Goal: Task Accomplishment & Management: Use online tool/utility

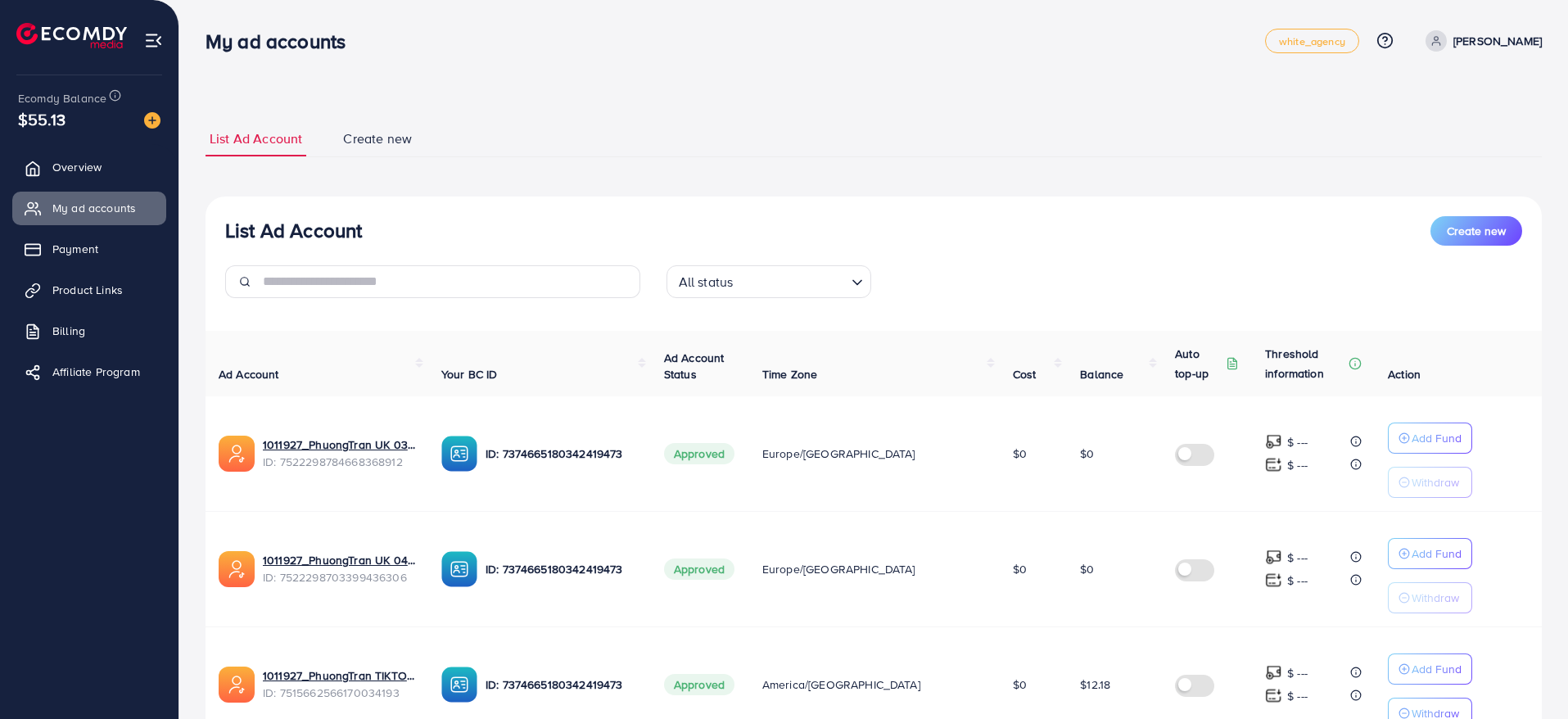
scroll to position [950, 0]
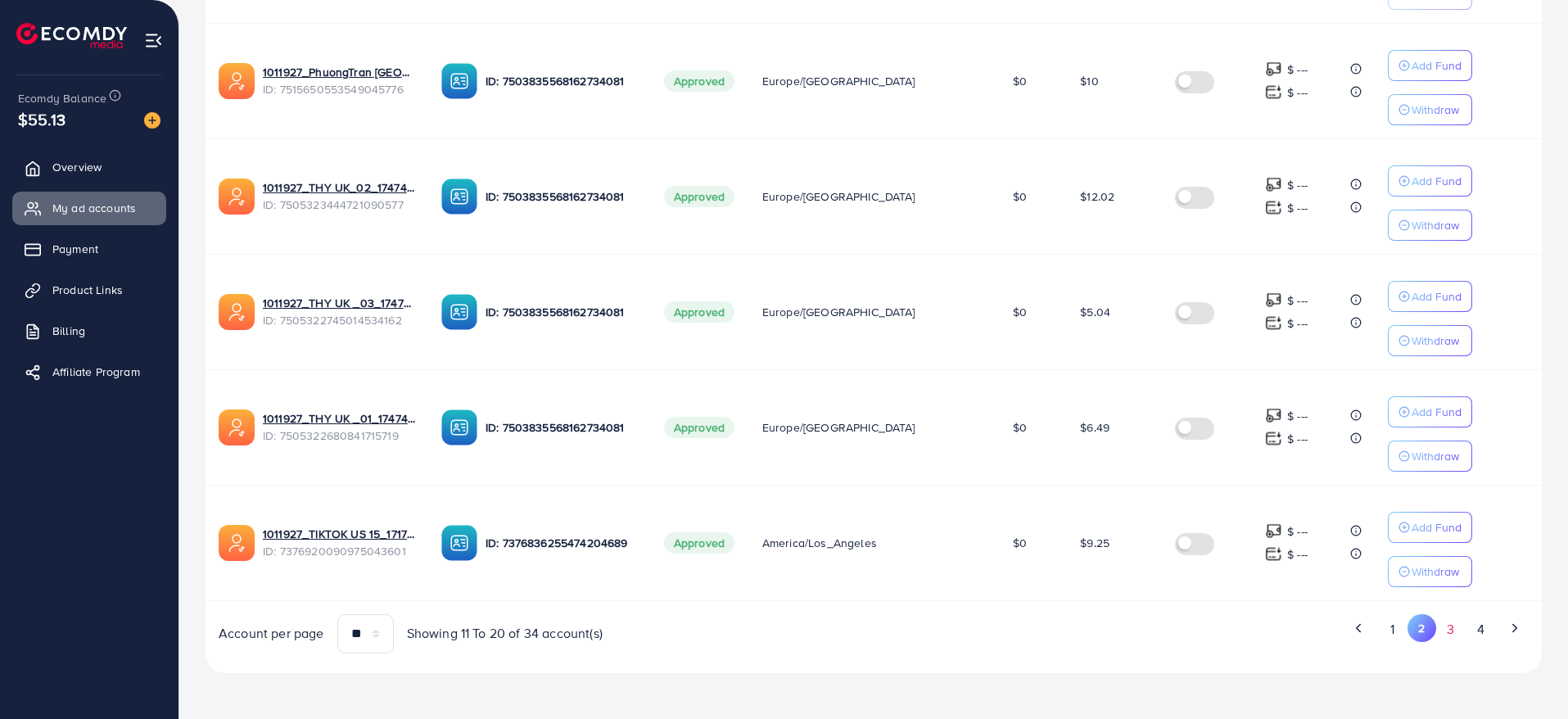
click at [1464, 631] on button "3" at bounding box center [1450, 629] width 29 height 30
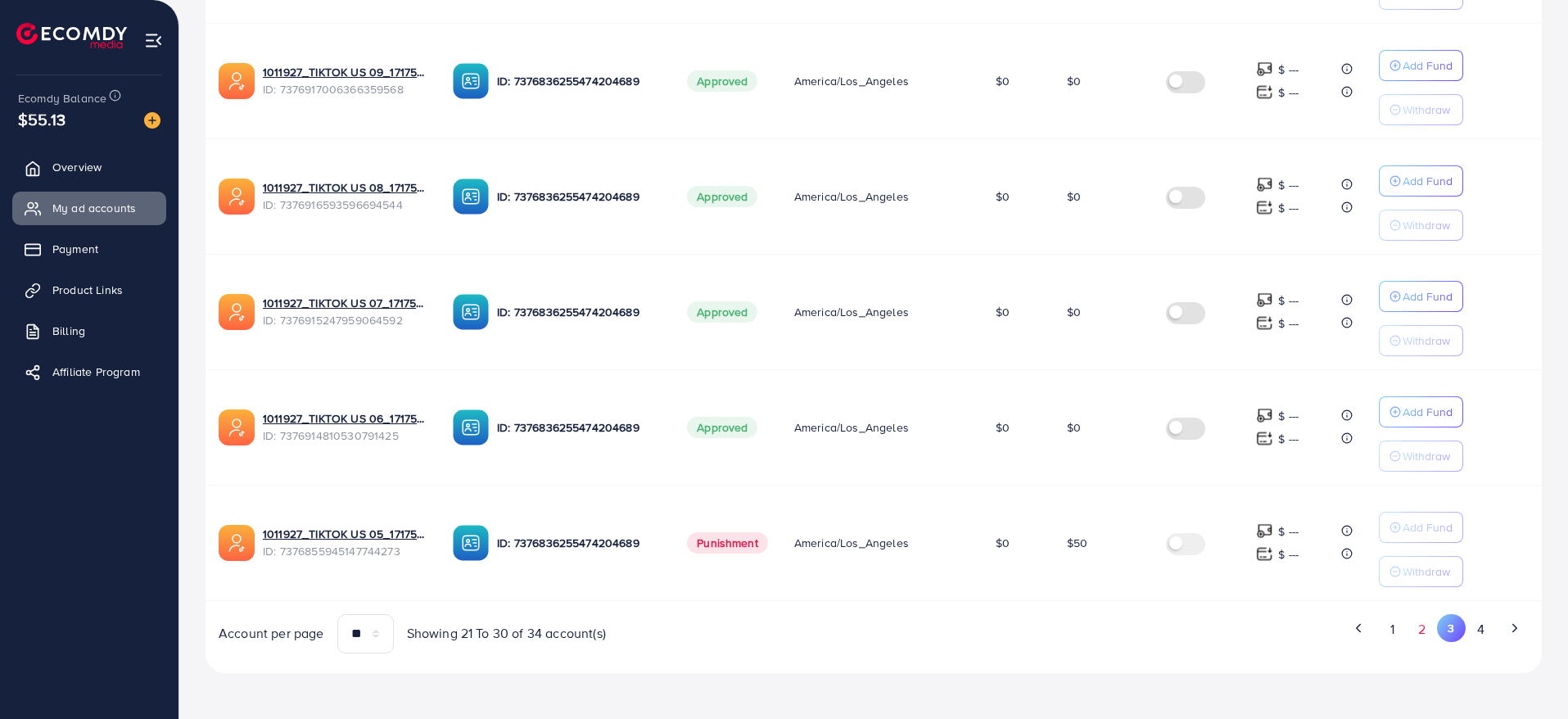
click at [1426, 631] on button "2" at bounding box center [1422, 629] width 29 height 30
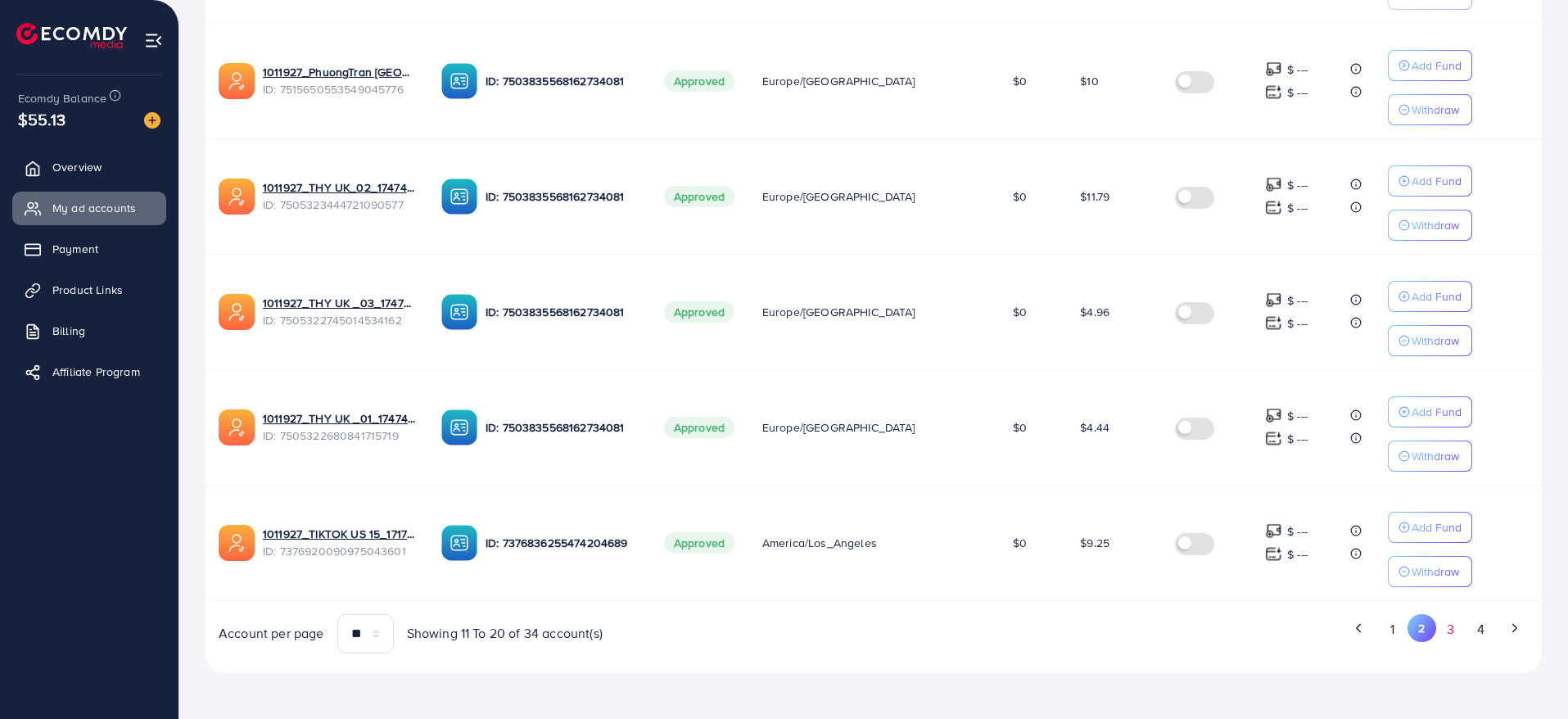
click at [1445, 631] on button "3" at bounding box center [1450, 629] width 29 height 30
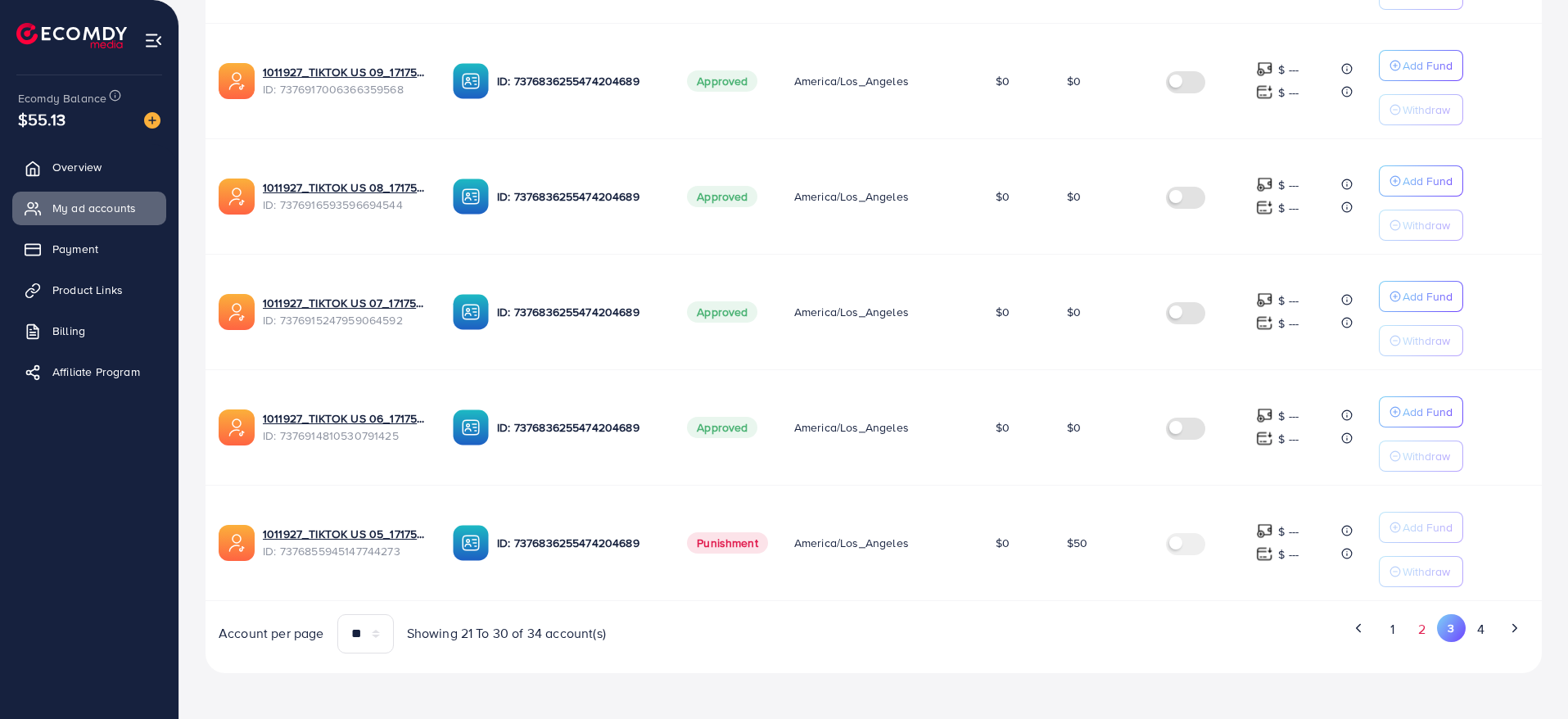
click at [1425, 632] on button "2" at bounding box center [1422, 629] width 29 height 30
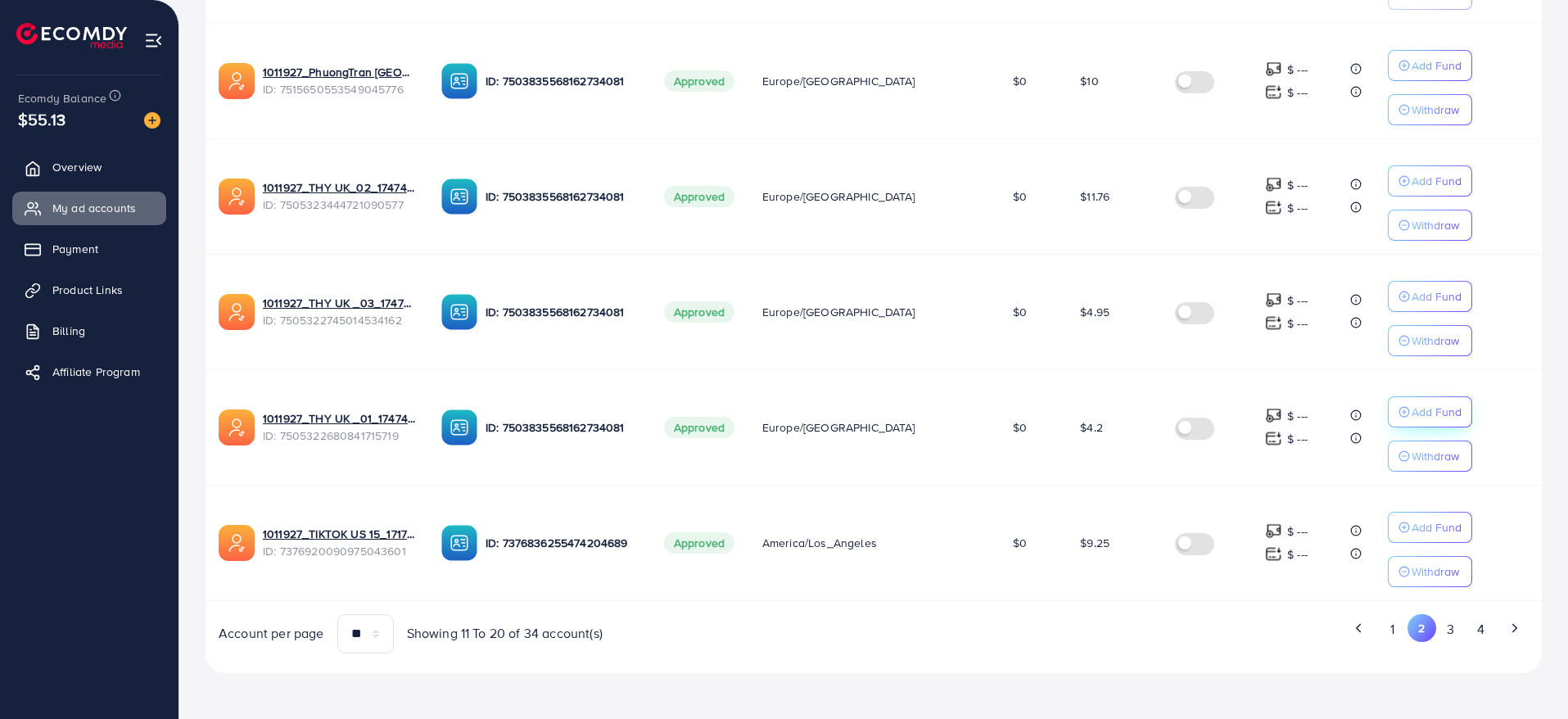
click at [1425, 411] on p "Add Fund" at bounding box center [1436, 412] width 50 height 19
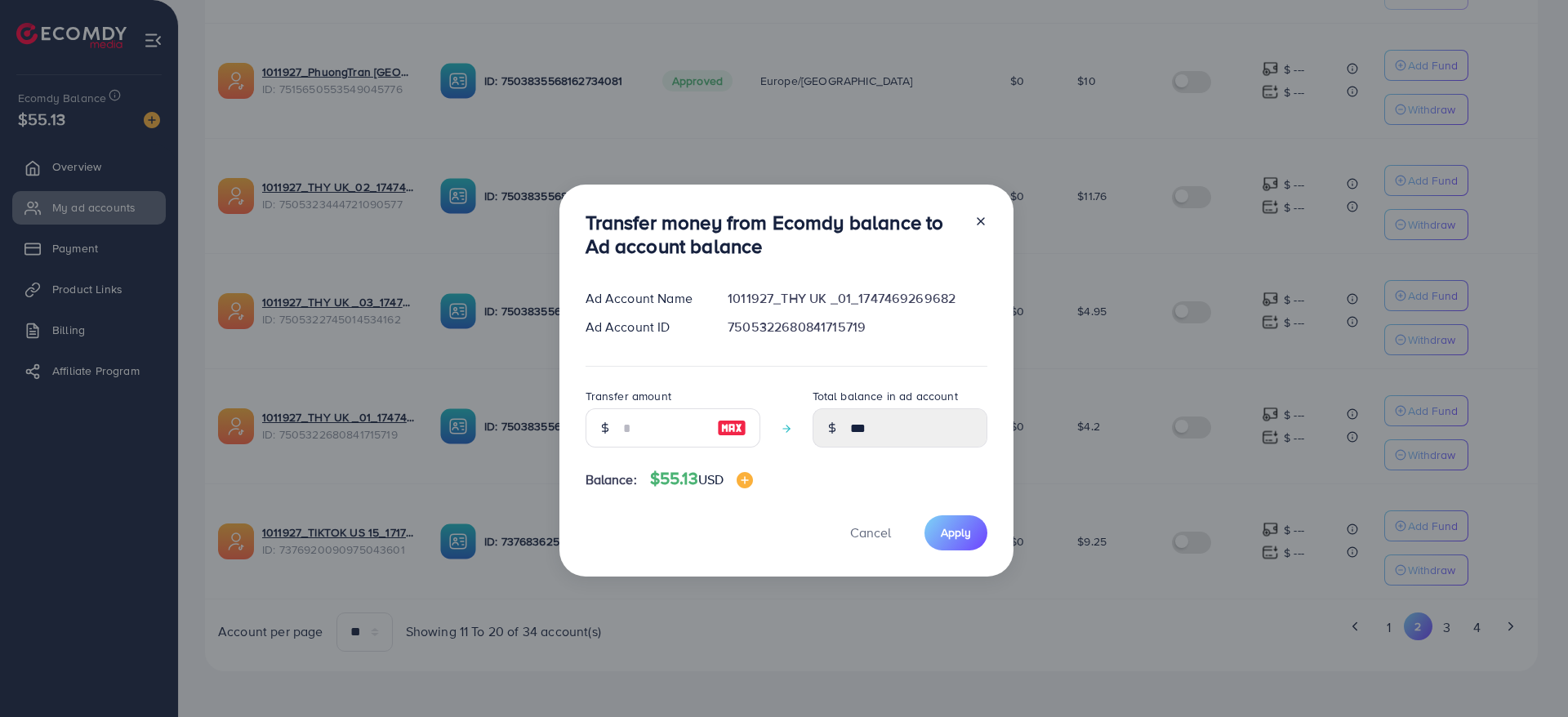
click at [842, 620] on div "Transfer money from Ecomdy balance to Ad account balance Ad Account Name 101192…" at bounding box center [784, 358] width 1568 height 717
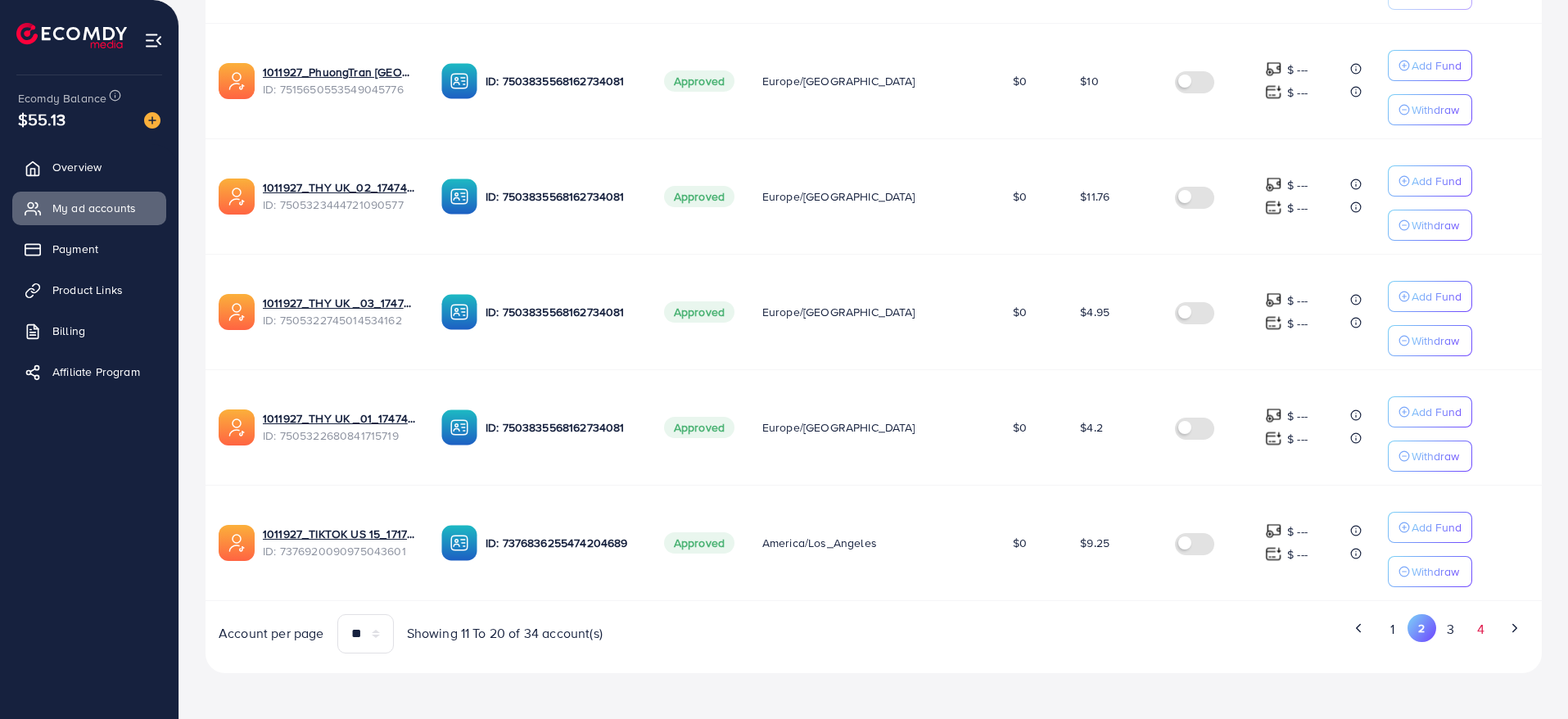
click at [1471, 630] on button "4" at bounding box center [1480, 629] width 29 height 30
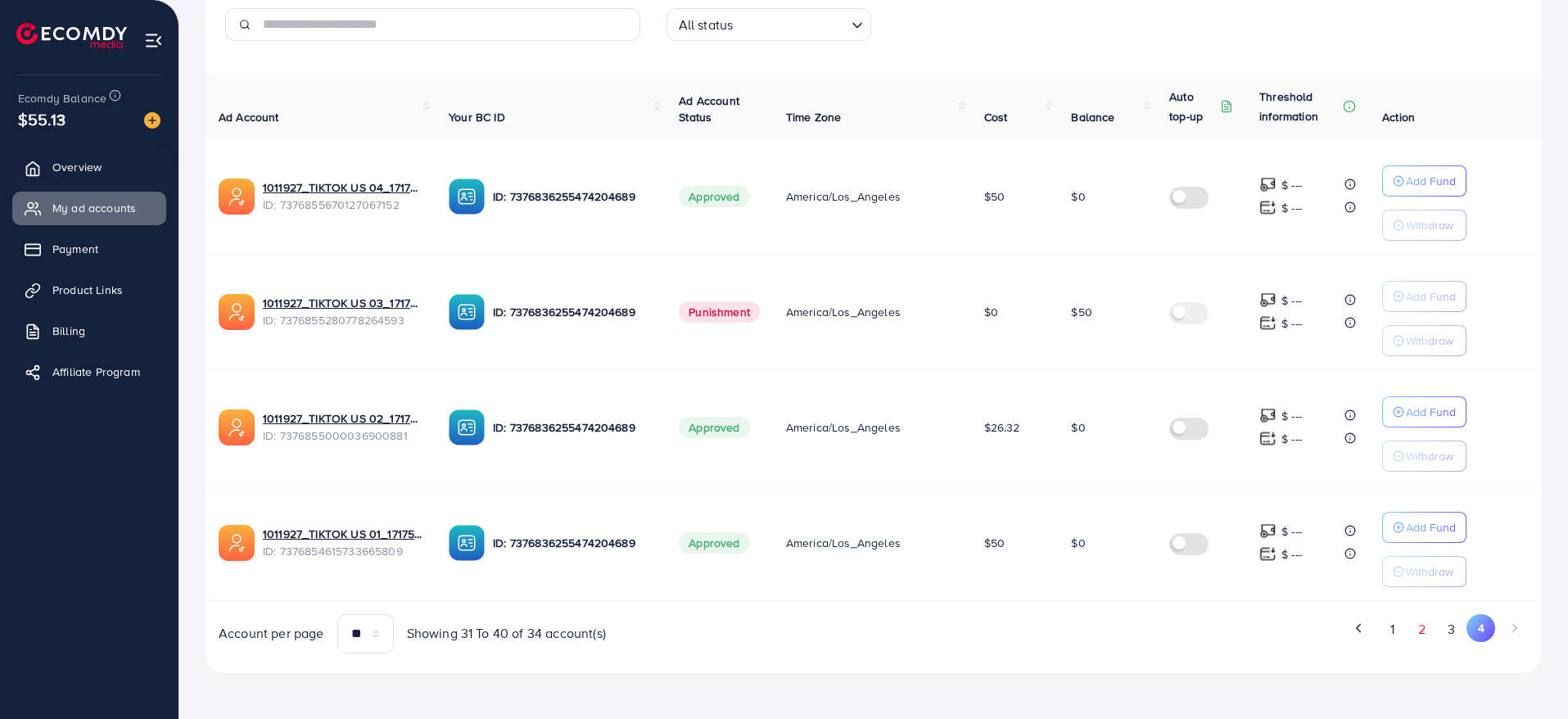
scroll to position [257, 0]
click at [1416, 634] on button "2" at bounding box center [1422, 629] width 29 height 30
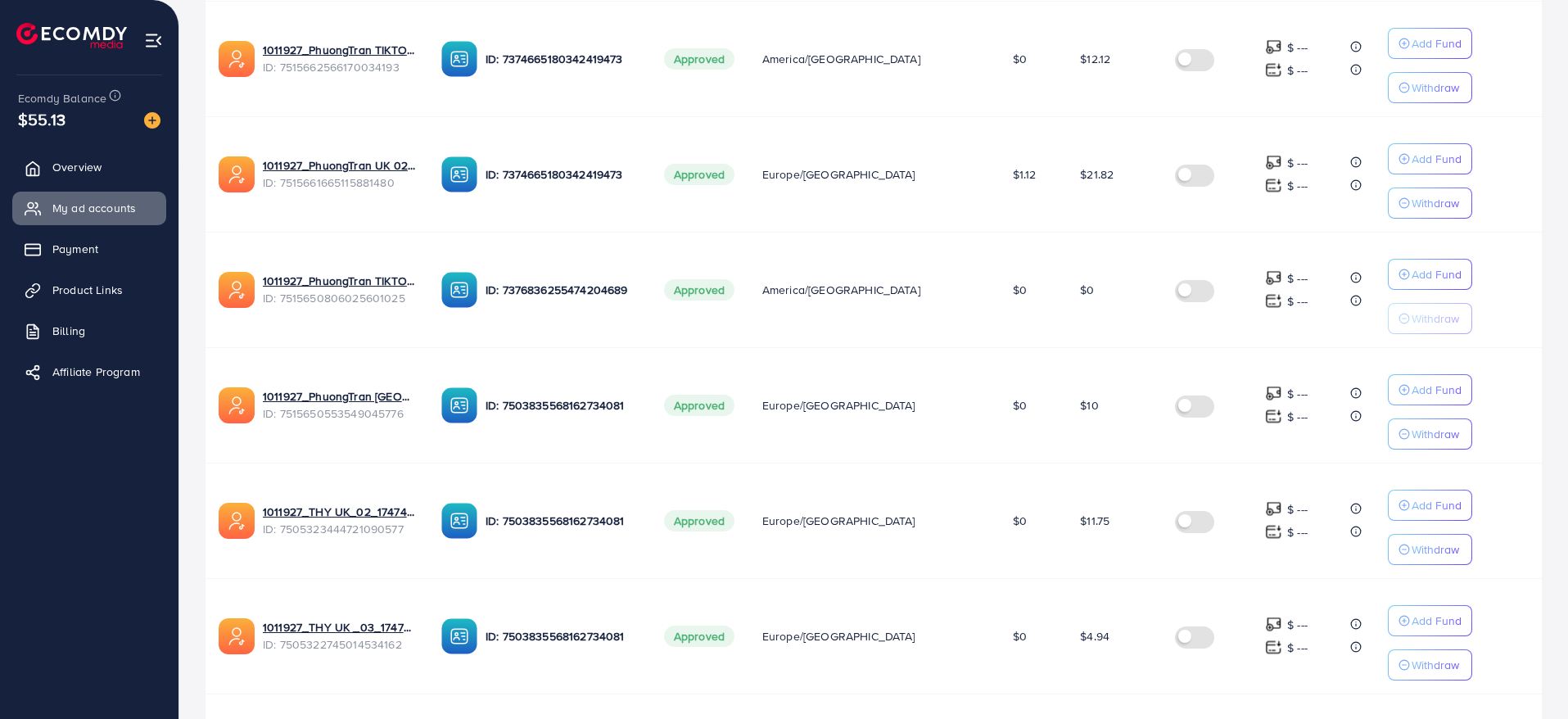
scroll to position [950, 0]
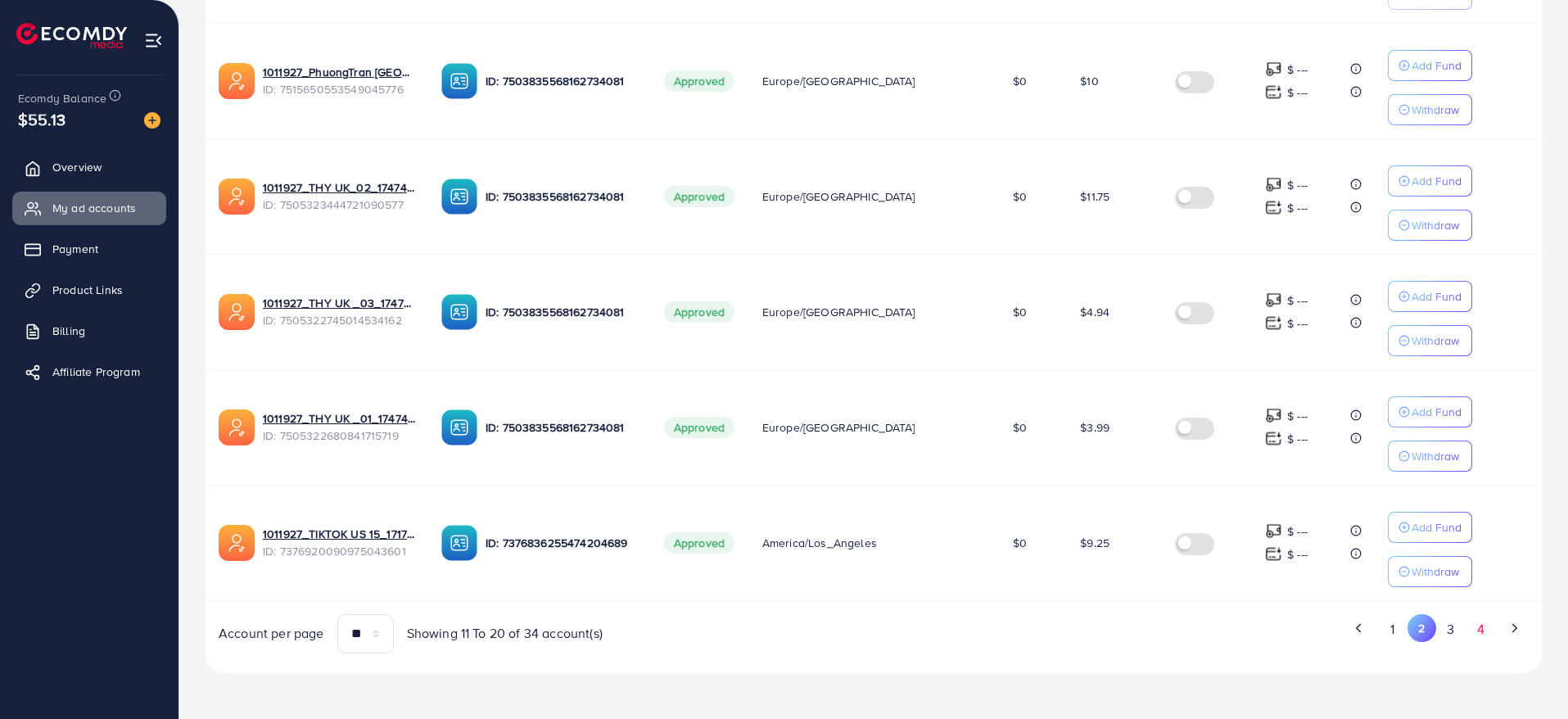
click at [1466, 637] on button "4" at bounding box center [1480, 629] width 29 height 30
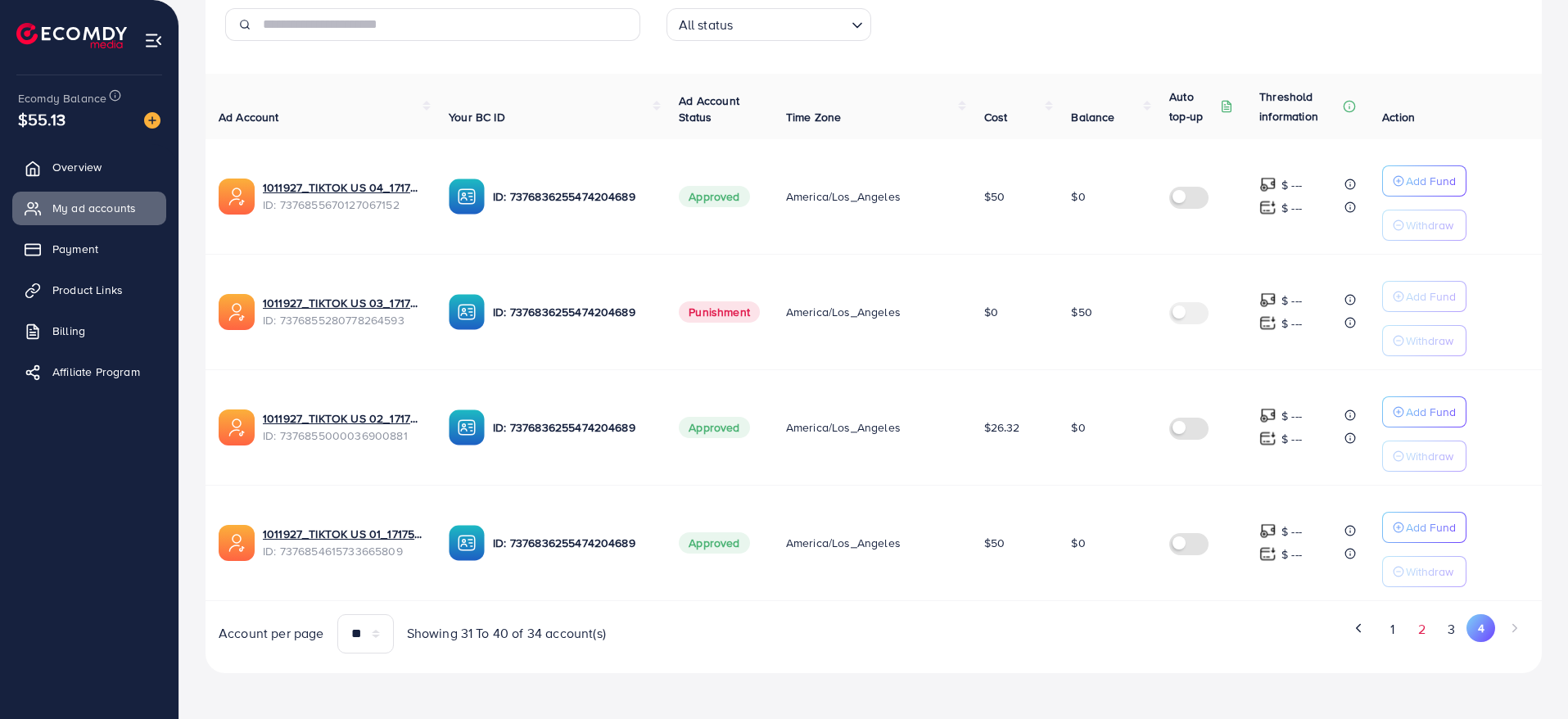
scroll to position [257, 0]
click at [1420, 630] on button "2" at bounding box center [1422, 629] width 29 height 30
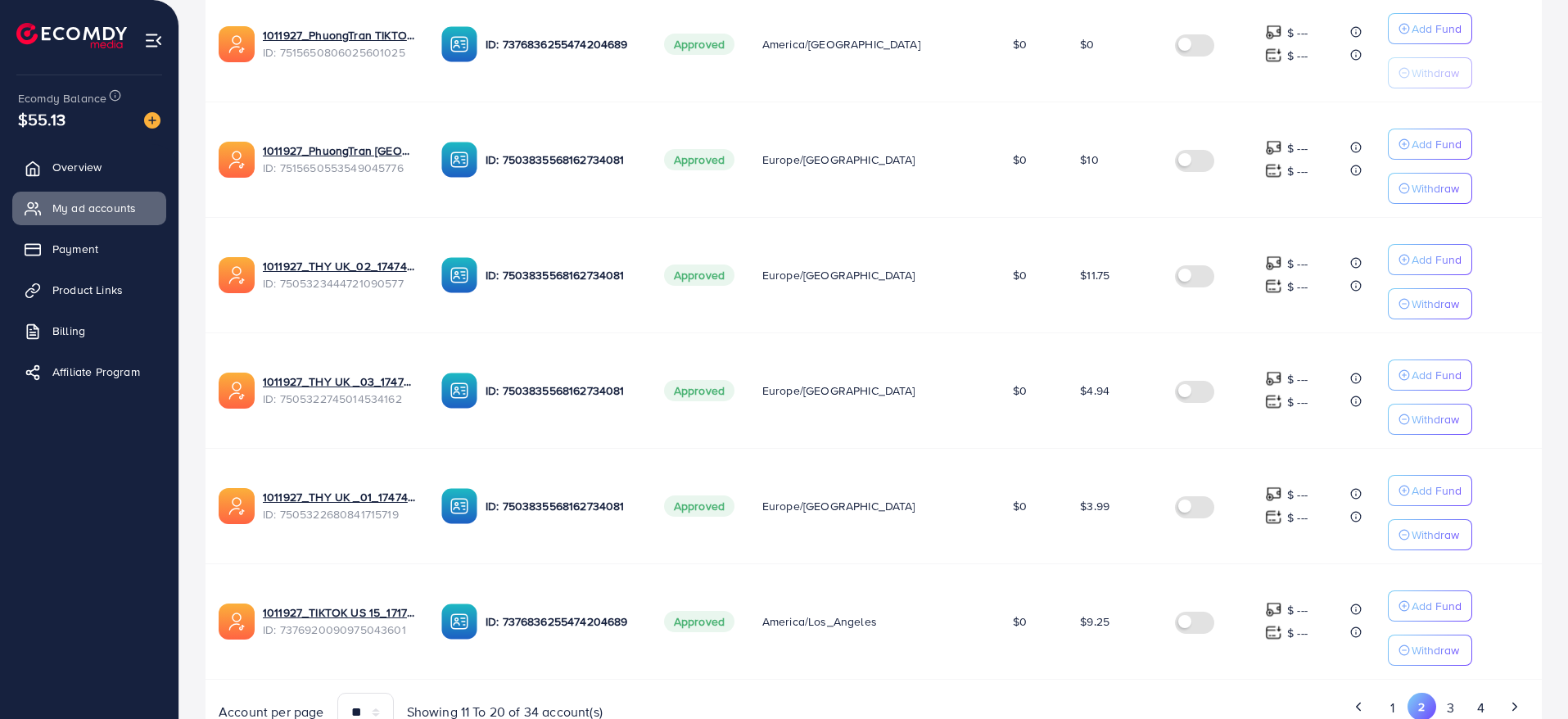
scroll to position [950, 0]
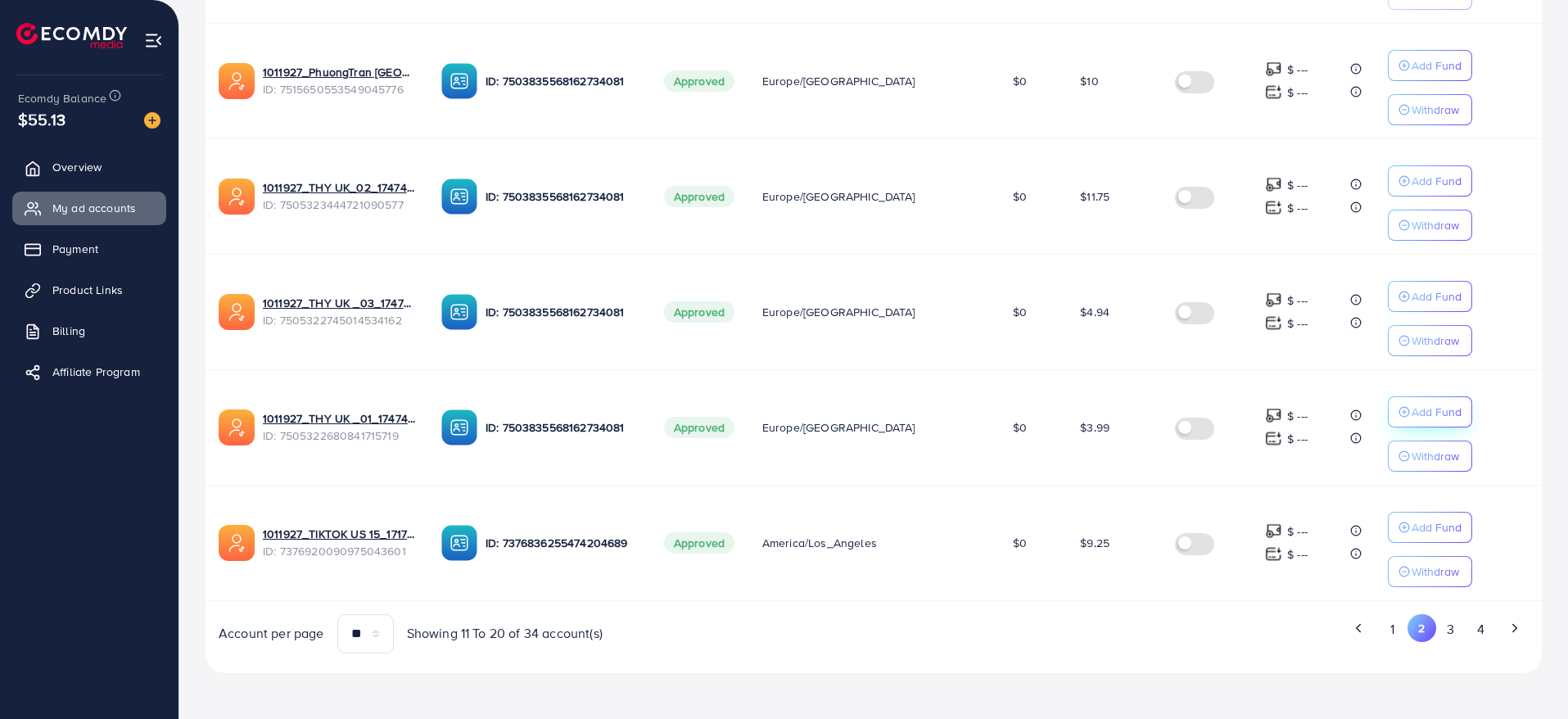
click at [1412, 412] on p "Add Fund" at bounding box center [1436, 412] width 50 height 19
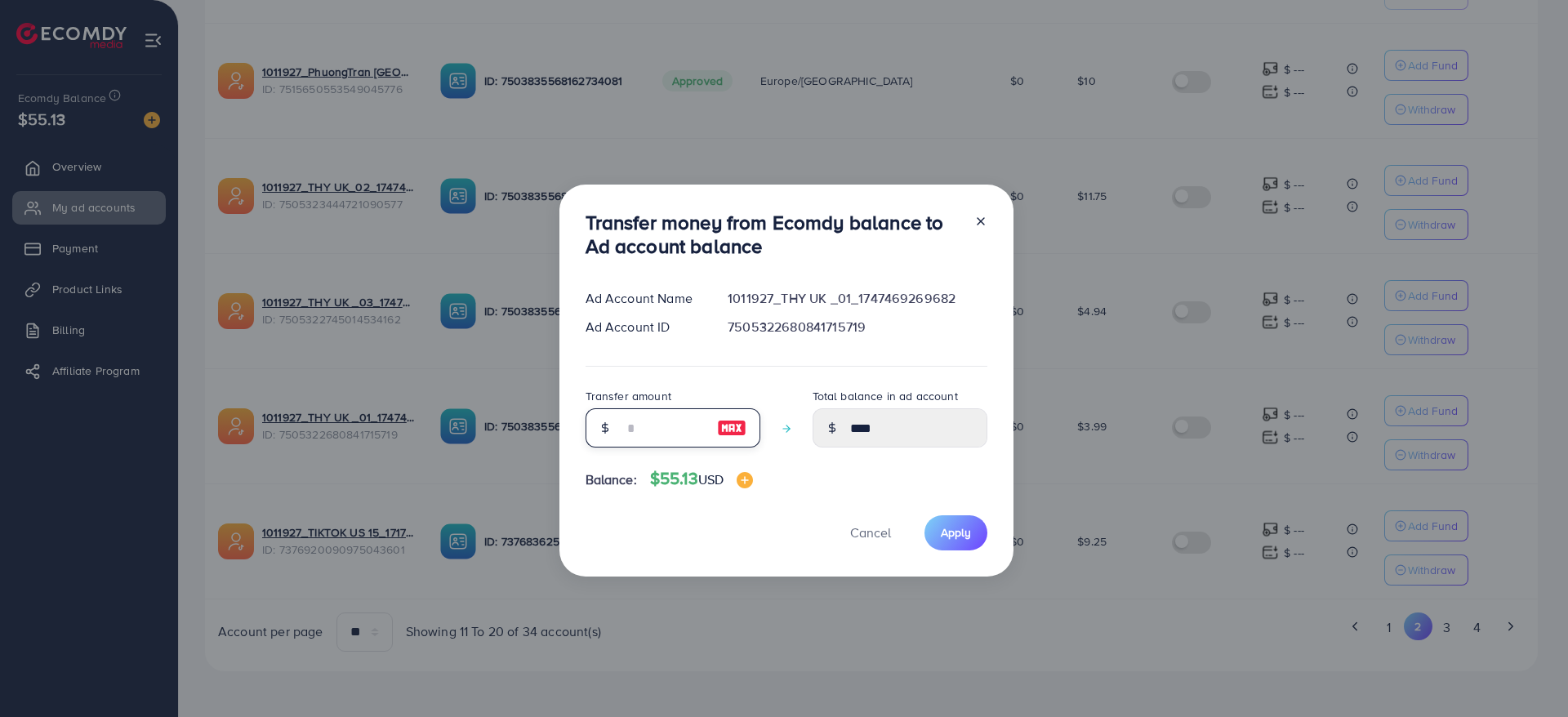
click at [689, 438] on input "number" at bounding box center [664, 428] width 82 height 39
type input "*"
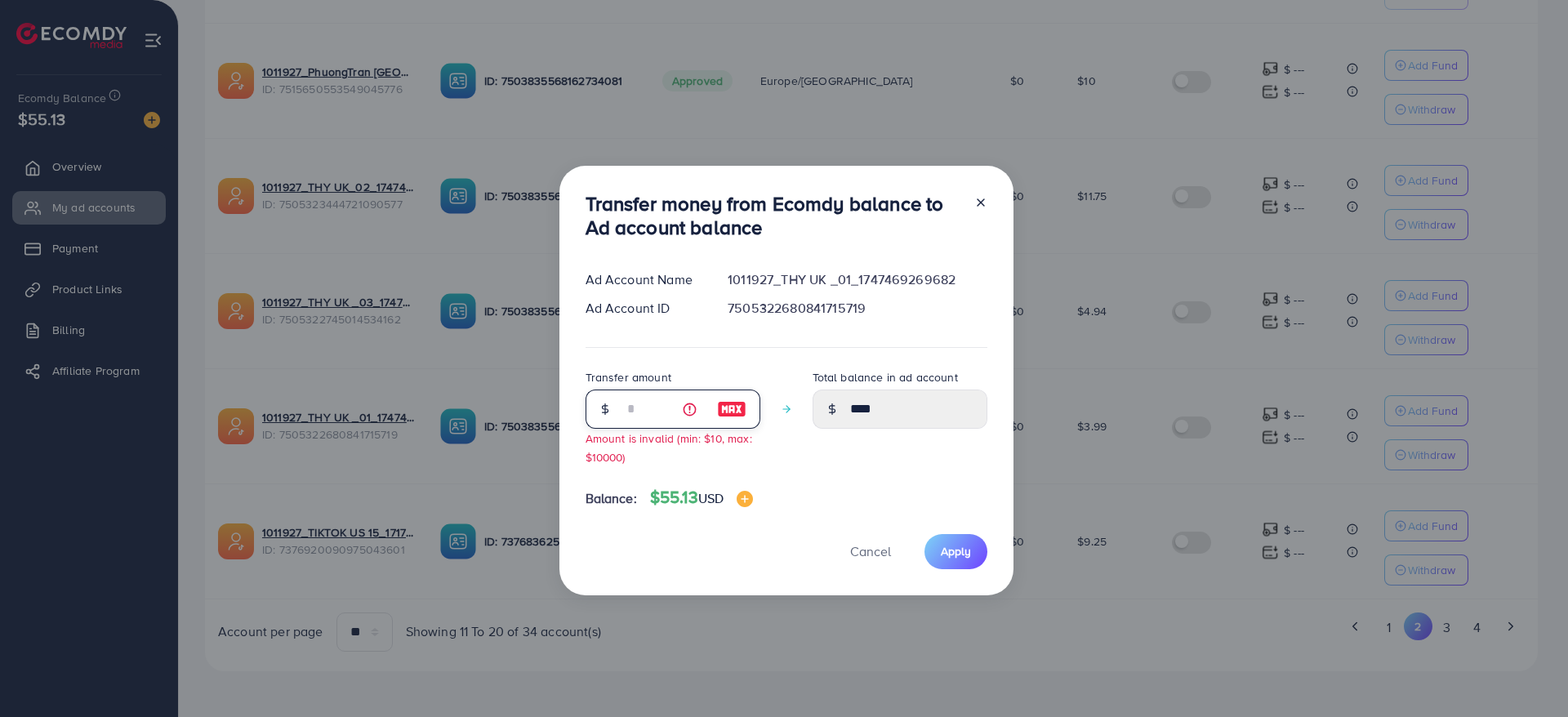
type input "****"
type input "**"
type input "*****"
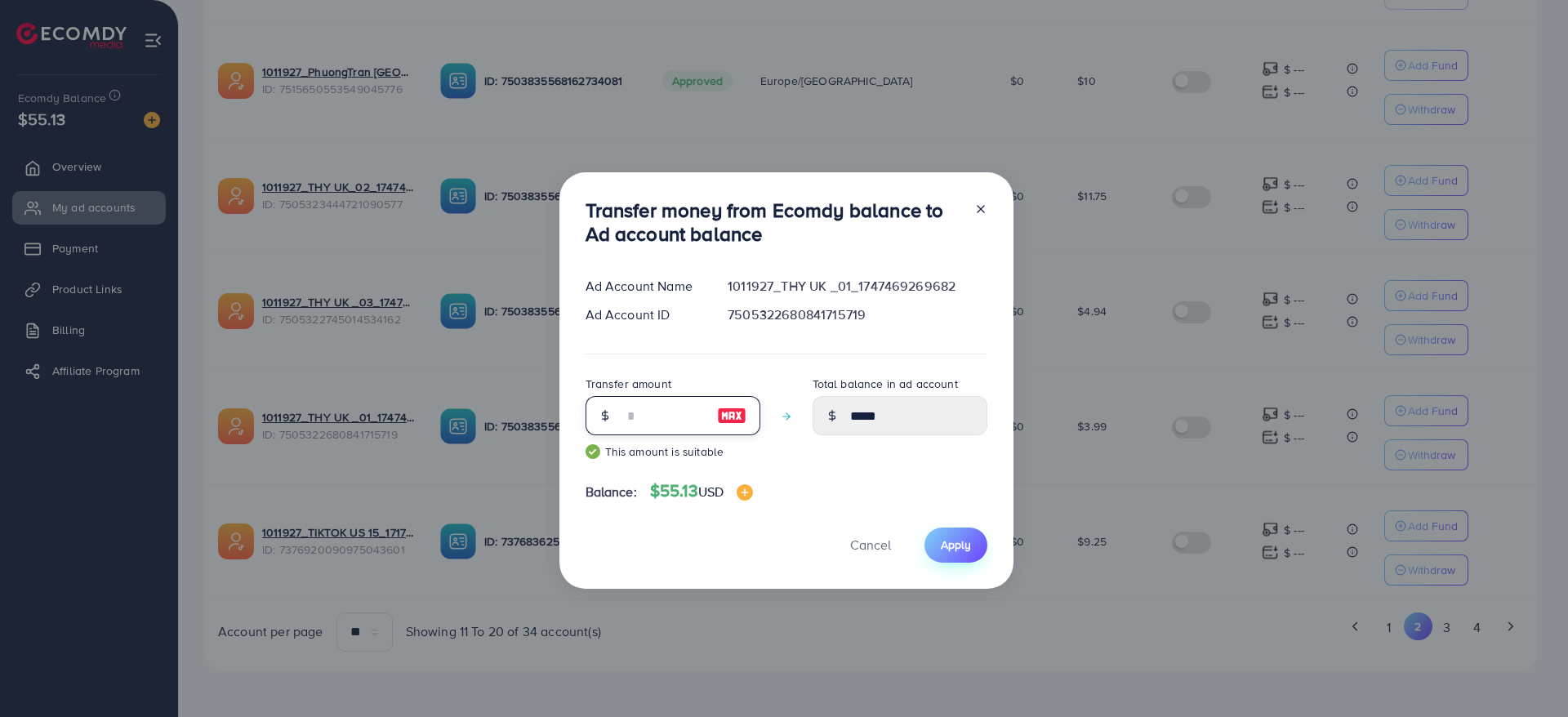
type input "**"
click at [951, 551] on span "Apply" at bounding box center [956, 545] width 30 height 17
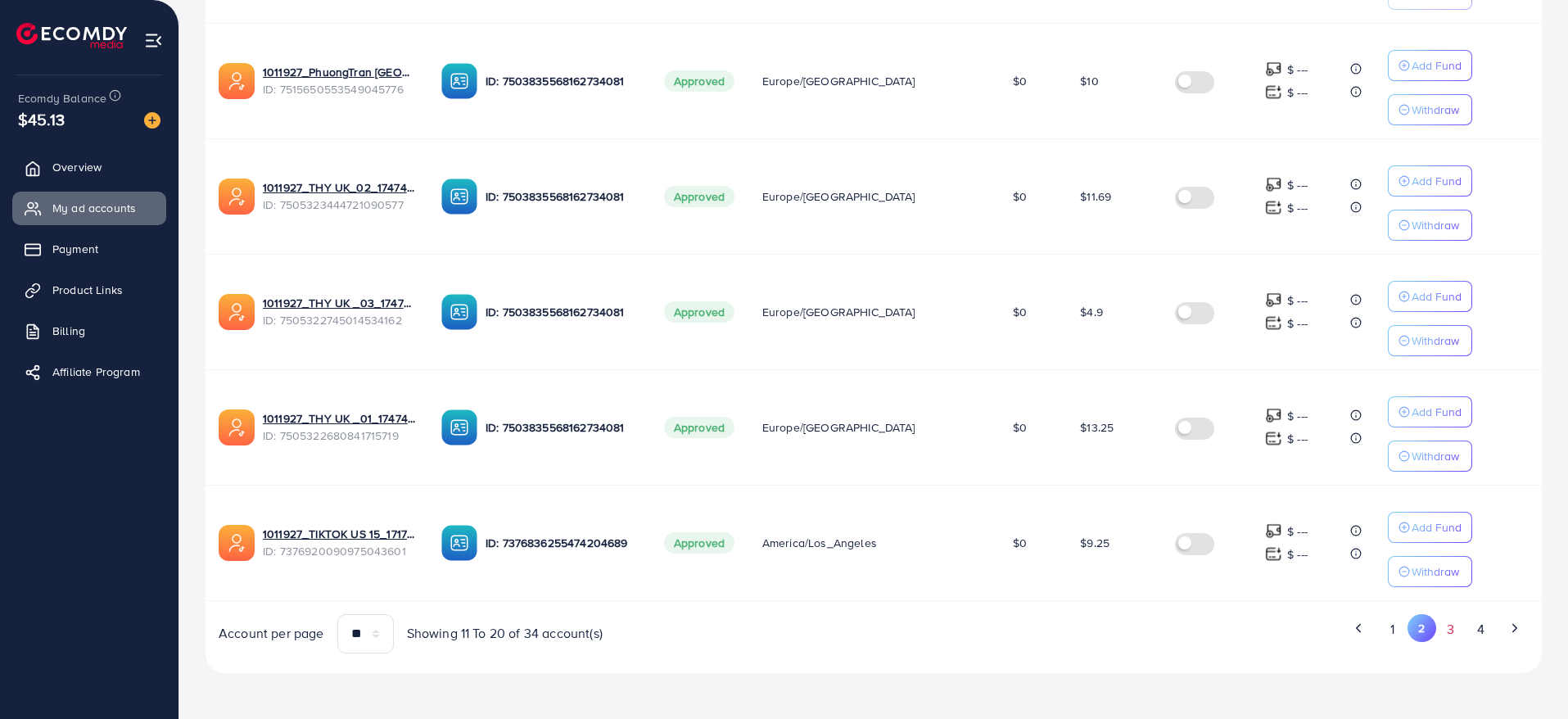
click at [1453, 632] on button "3" at bounding box center [1450, 629] width 29 height 30
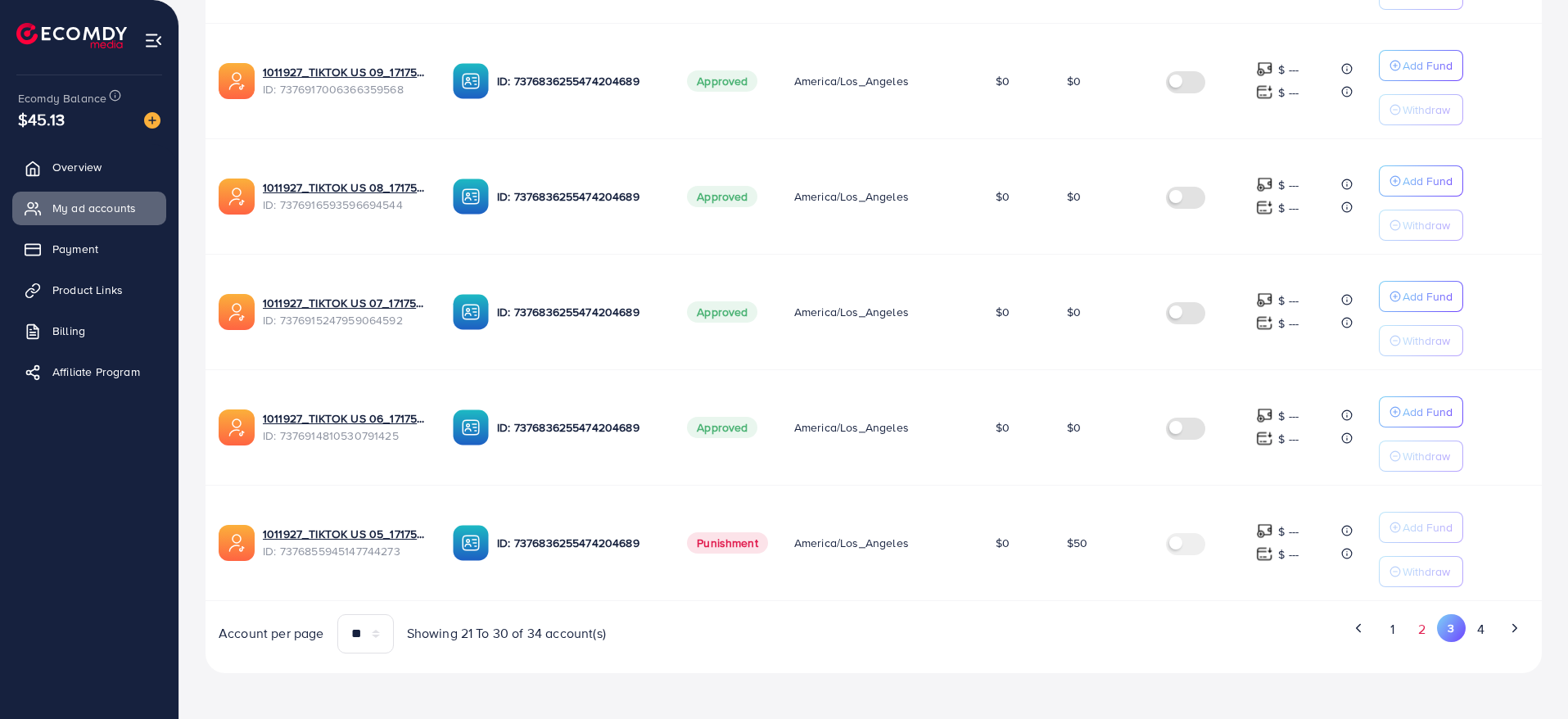
click at [1431, 627] on button "2" at bounding box center [1422, 629] width 29 height 30
